Goal: Information Seeking & Learning: Understand process/instructions

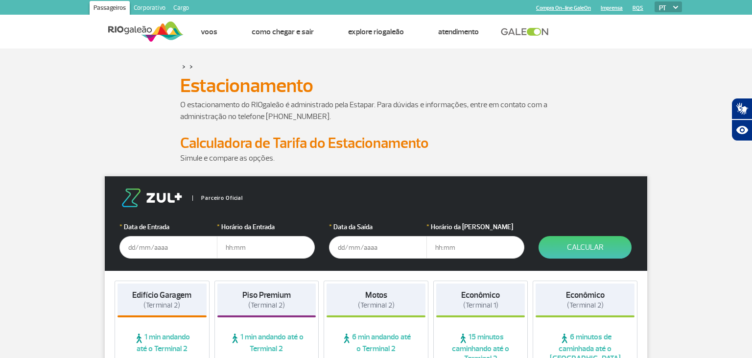
scroll to position [103, 0]
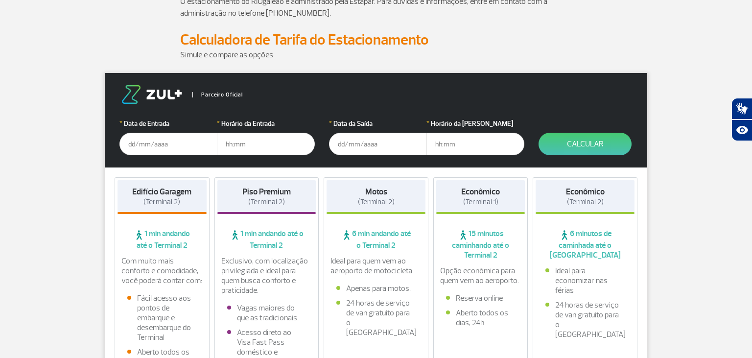
click at [173, 149] on input "text" at bounding box center [168, 144] width 98 height 23
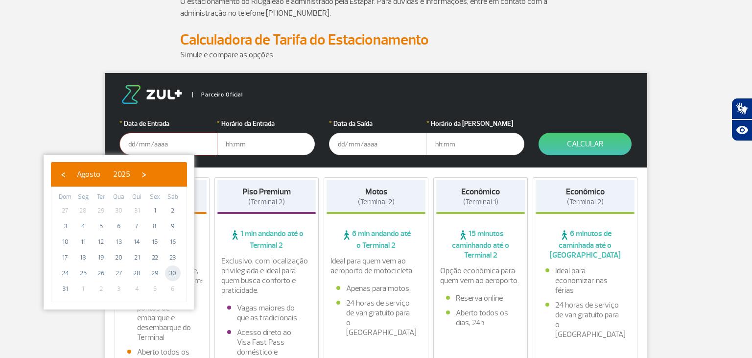
click at [171, 275] on span "30" at bounding box center [173, 273] width 16 height 16
type input "30/08/2025"
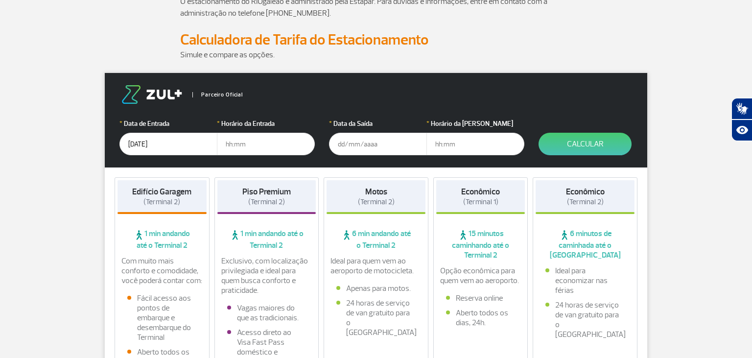
click at [236, 146] on input "text" at bounding box center [266, 144] width 98 height 23
type input "10:30"
click at [346, 145] on input "text" at bounding box center [378, 144] width 98 height 23
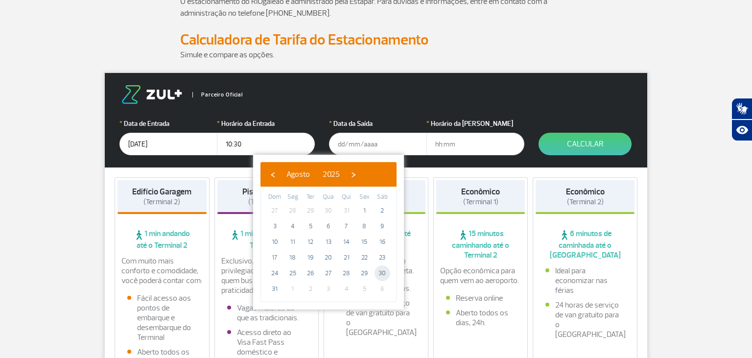
click at [383, 274] on span "30" at bounding box center [382, 273] width 16 height 16
type input "30/08/2025"
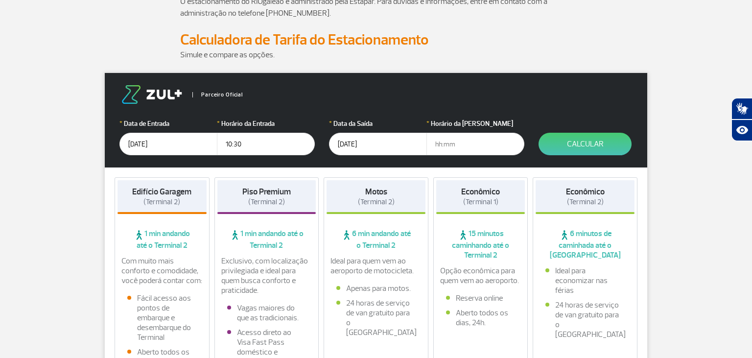
click at [447, 147] on input "text" at bounding box center [475, 144] width 98 height 23
type input "11:30"
click at [578, 144] on button "Calcular" at bounding box center [584, 144] width 93 height 23
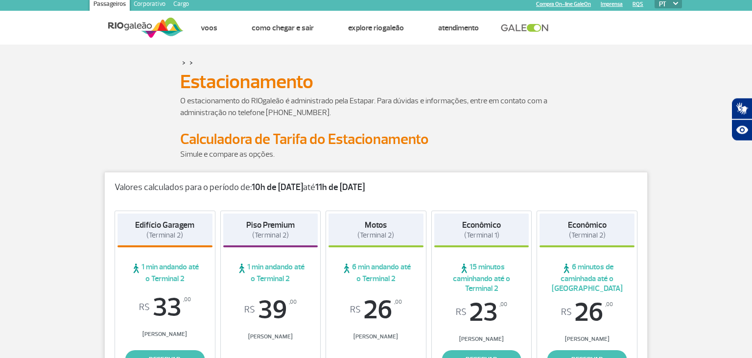
scroll to position [0, 0]
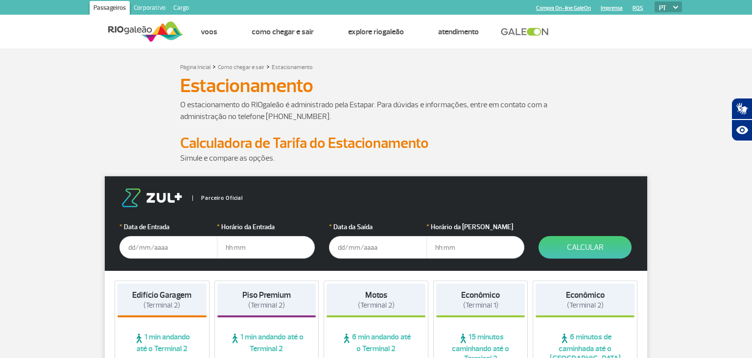
scroll to position [258, 0]
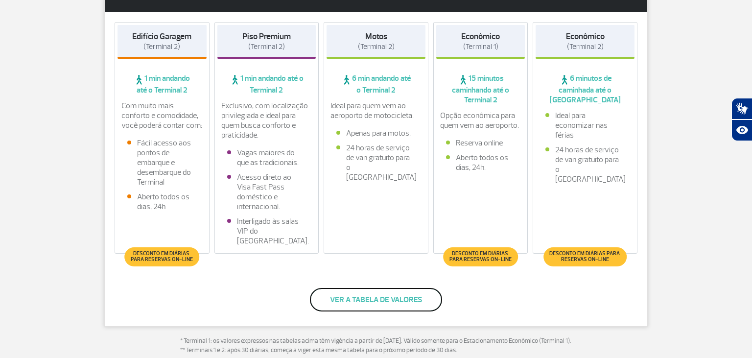
click at [411, 303] on button "Ver a tabela de valores" at bounding box center [376, 299] width 132 height 23
